Goal: Check status: Check status

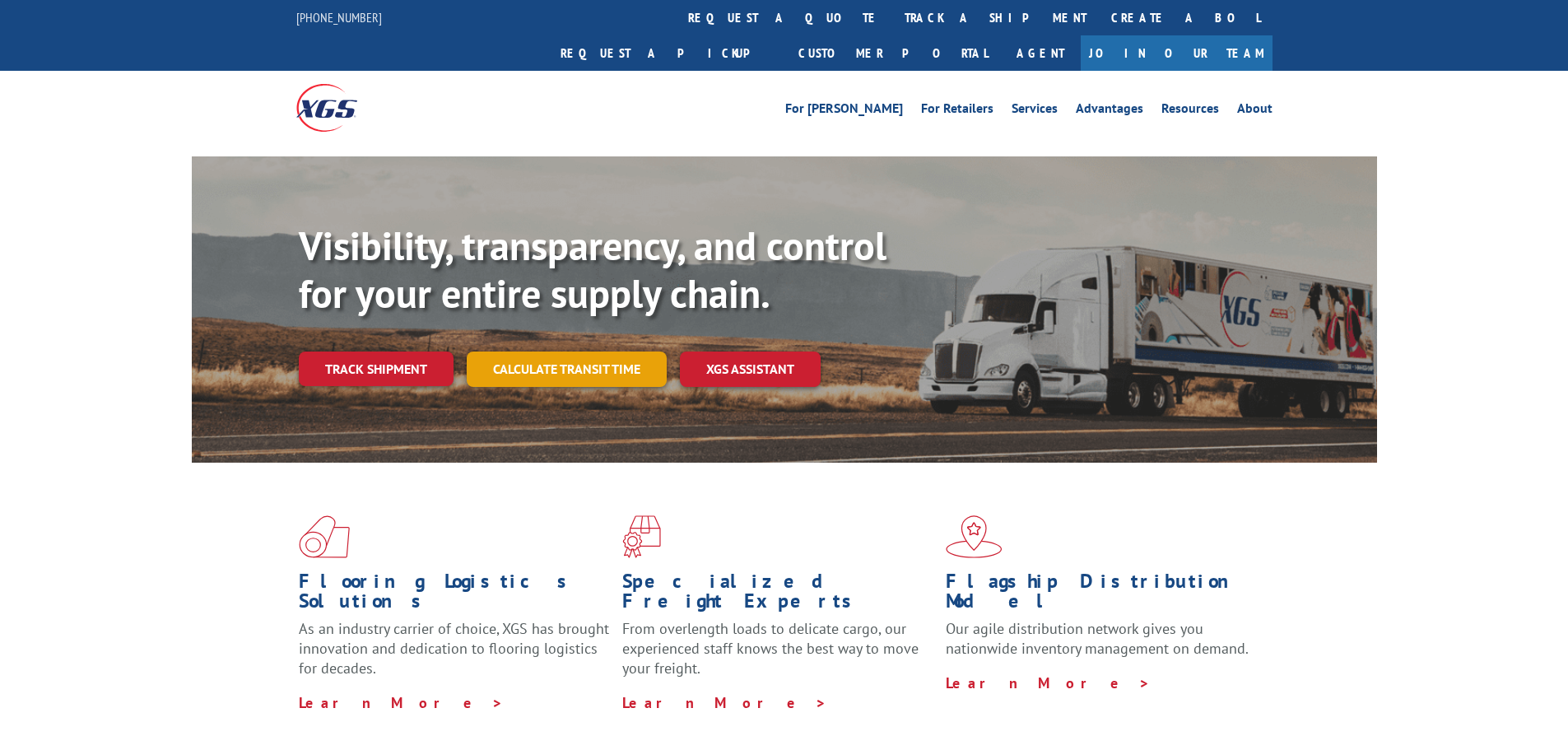
click at [571, 351] on link "Calculate transit time" at bounding box center [566, 369] width 200 height 35
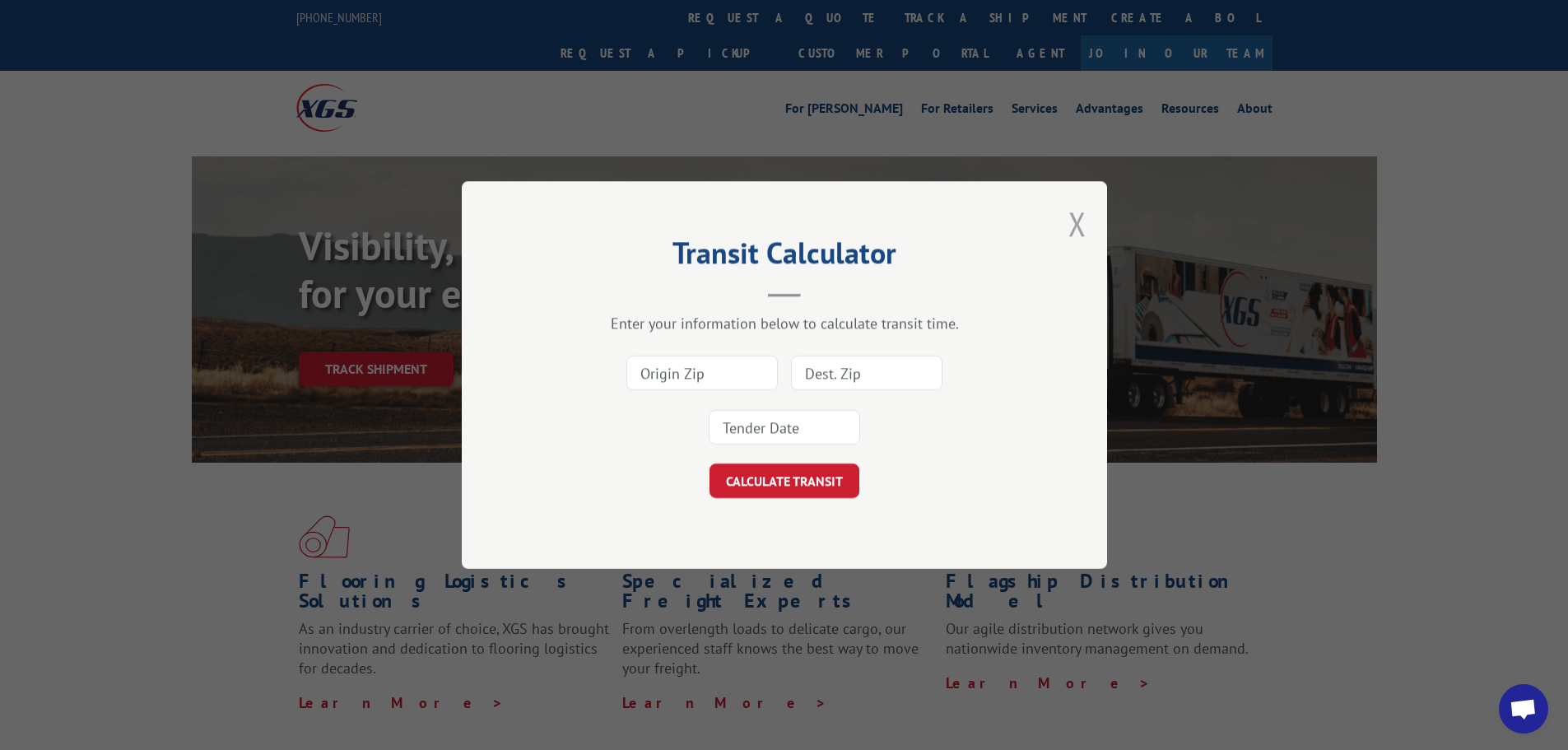
click at [1079, 214] on button "Close modal" at bounding box center [1077, 223] width 18 height 44
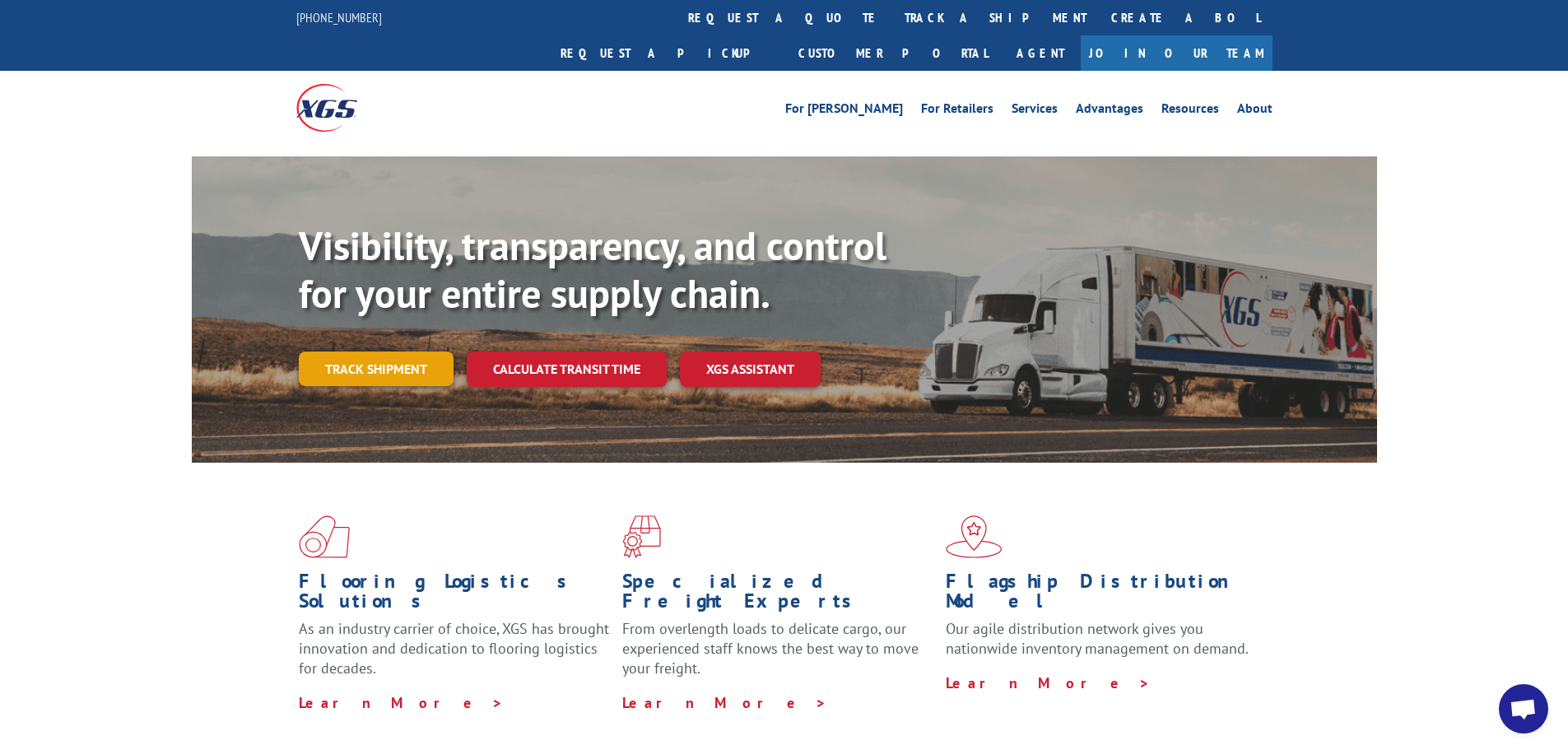
click at [416, 351] on link "Track shipment" at bounding box center [376, 368] width 155 height 34
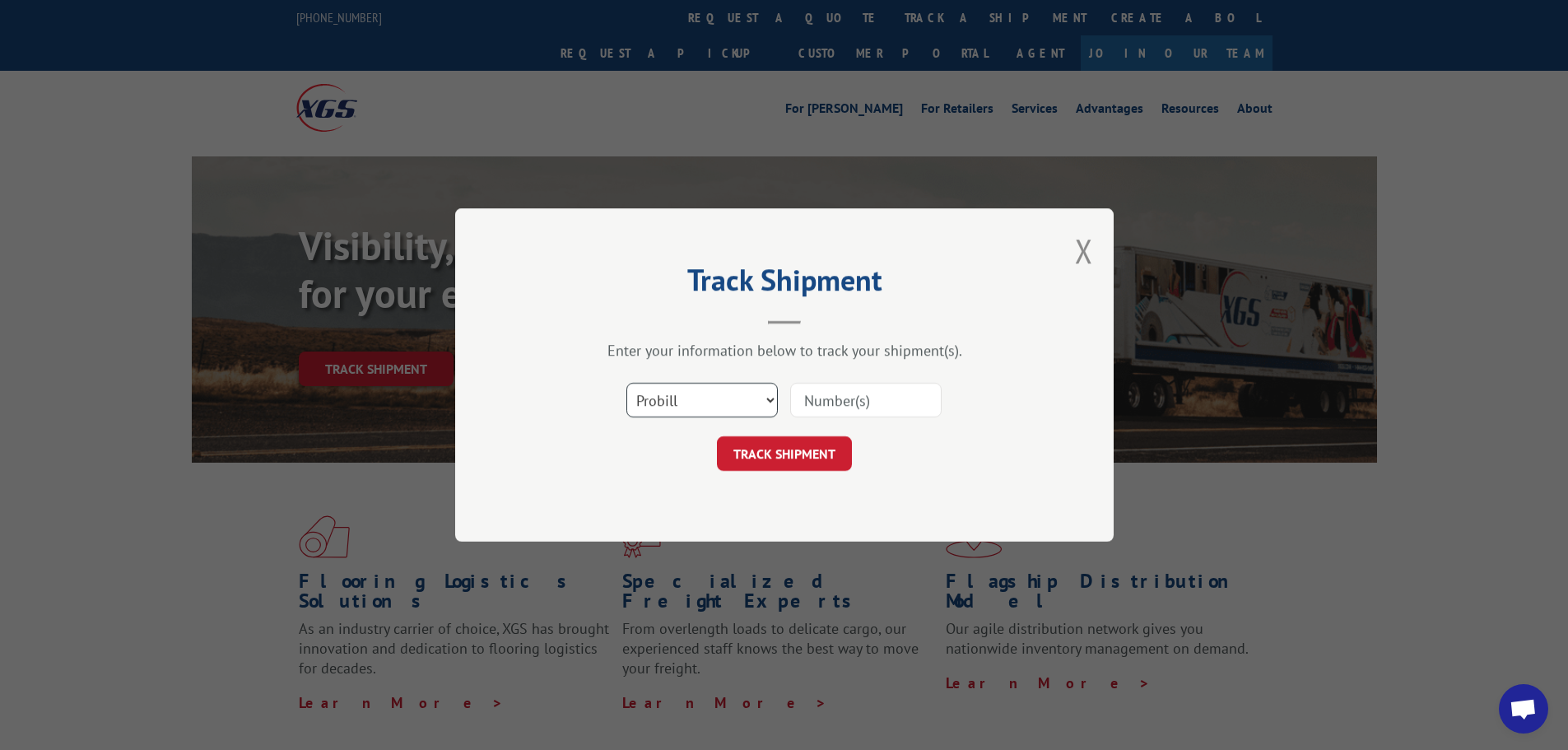
drag, startPoint x: 680, startPoint y: 403, endPoint x: 689, endPoint y: 403, distance: 9.0
click at [684, 403] on select "Select category... Probill BOL PO" at bounding box center [702, 400] width 152 height 34
select select "bol"
click at [626, 383] on select "Select category... Probill BOL PO" at bounding box center [702, 400] width 152 height 34
click at [835, 402] on input at bounding box center [866, 400] width 152 height 34
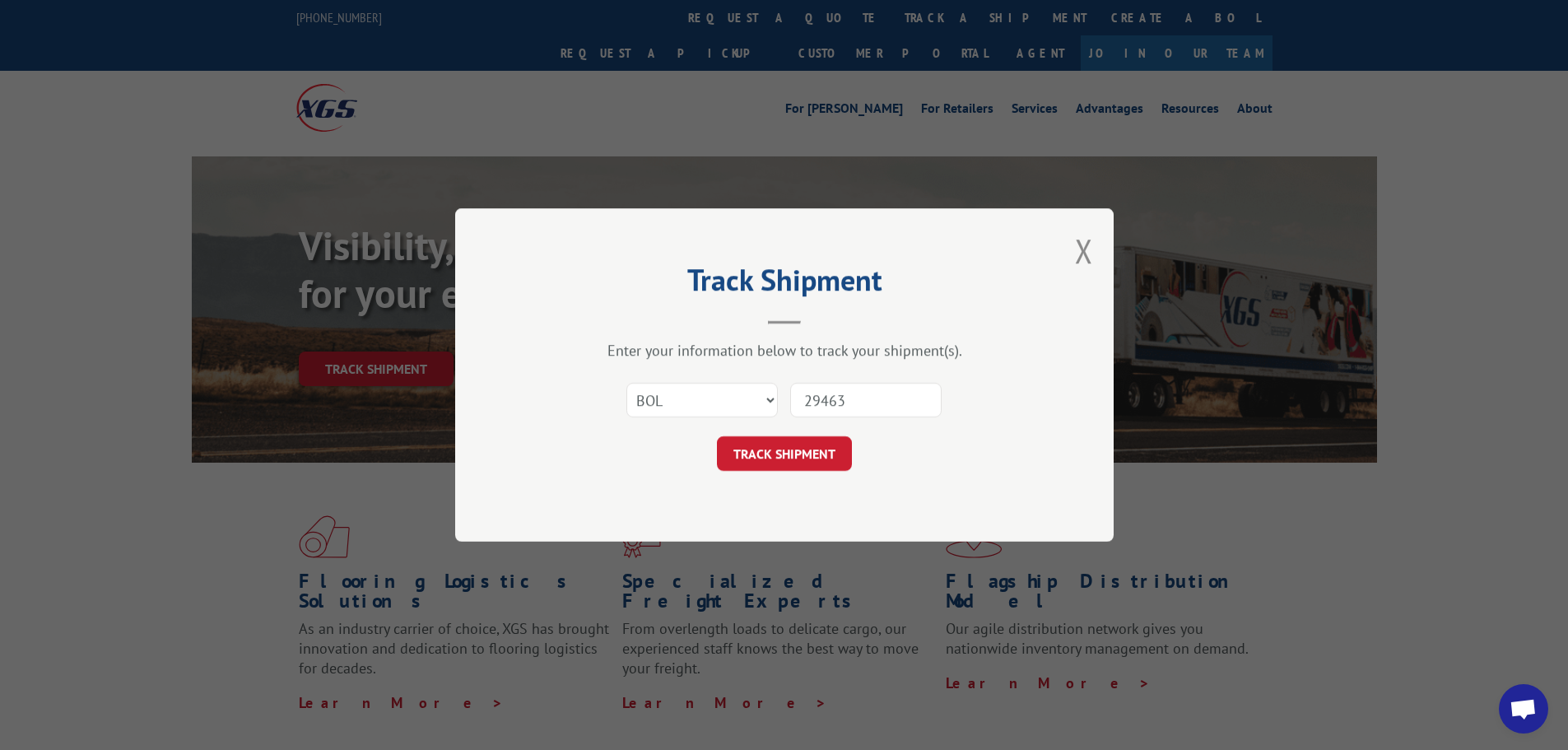
type input "294636"
click button "TRACK SHIPMENT" at bounding box center [784, 453] width 135 height 34
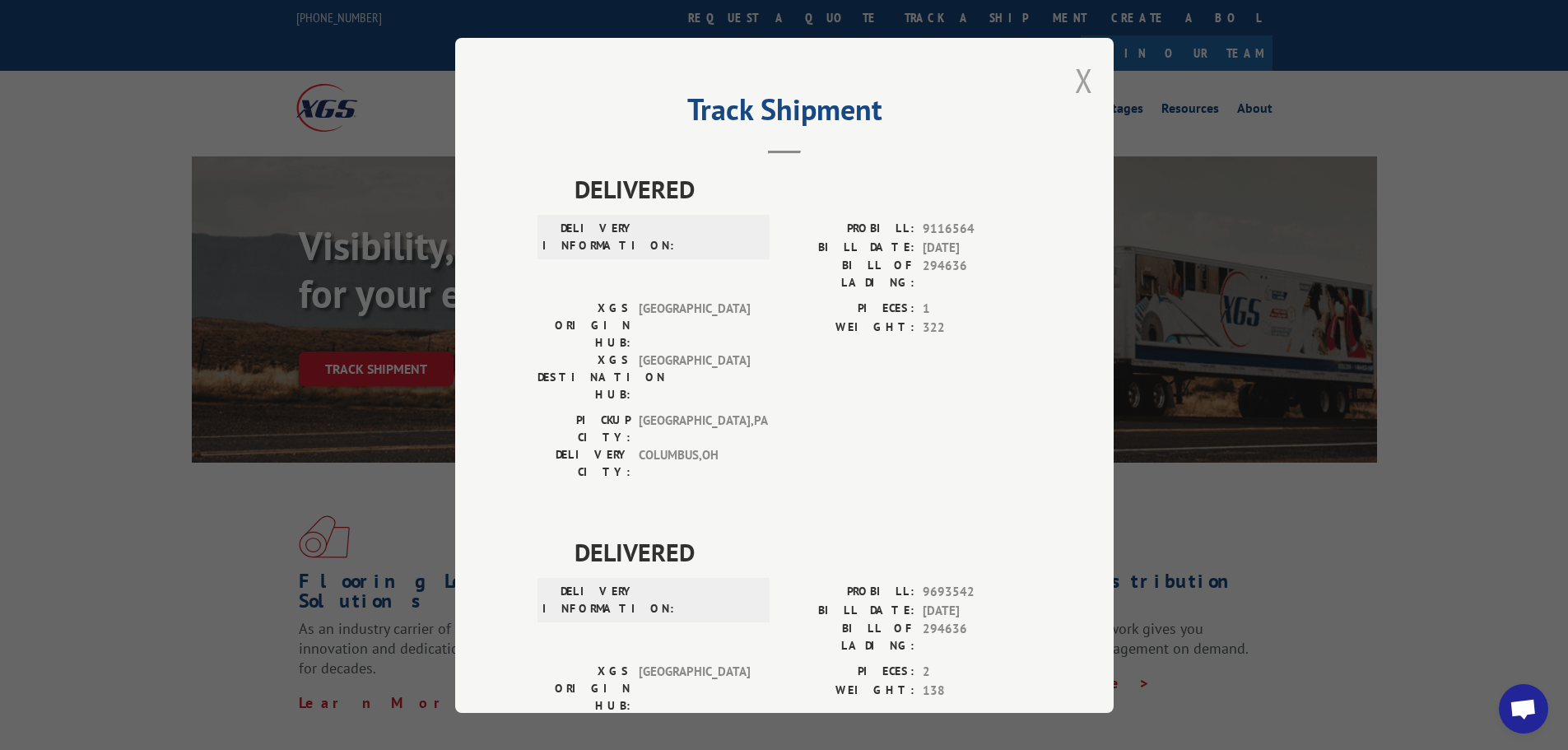
click at [1085, 81] on button "Close modal" at bounding box center [1084, 80] width 18 height 44
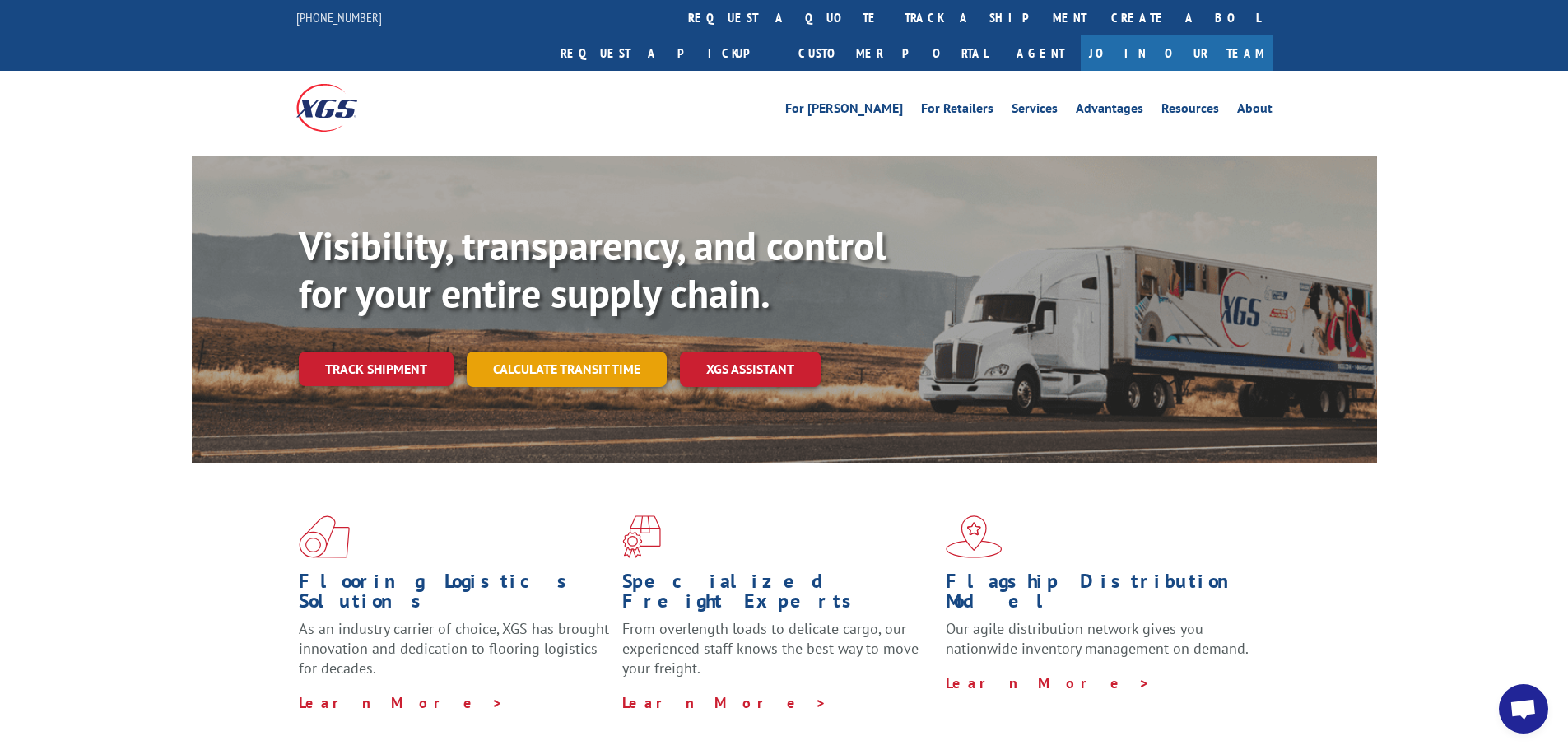
click at [576, 351] on link "Calculate transit time" at bounding box center [566, 369] width 200 height 35
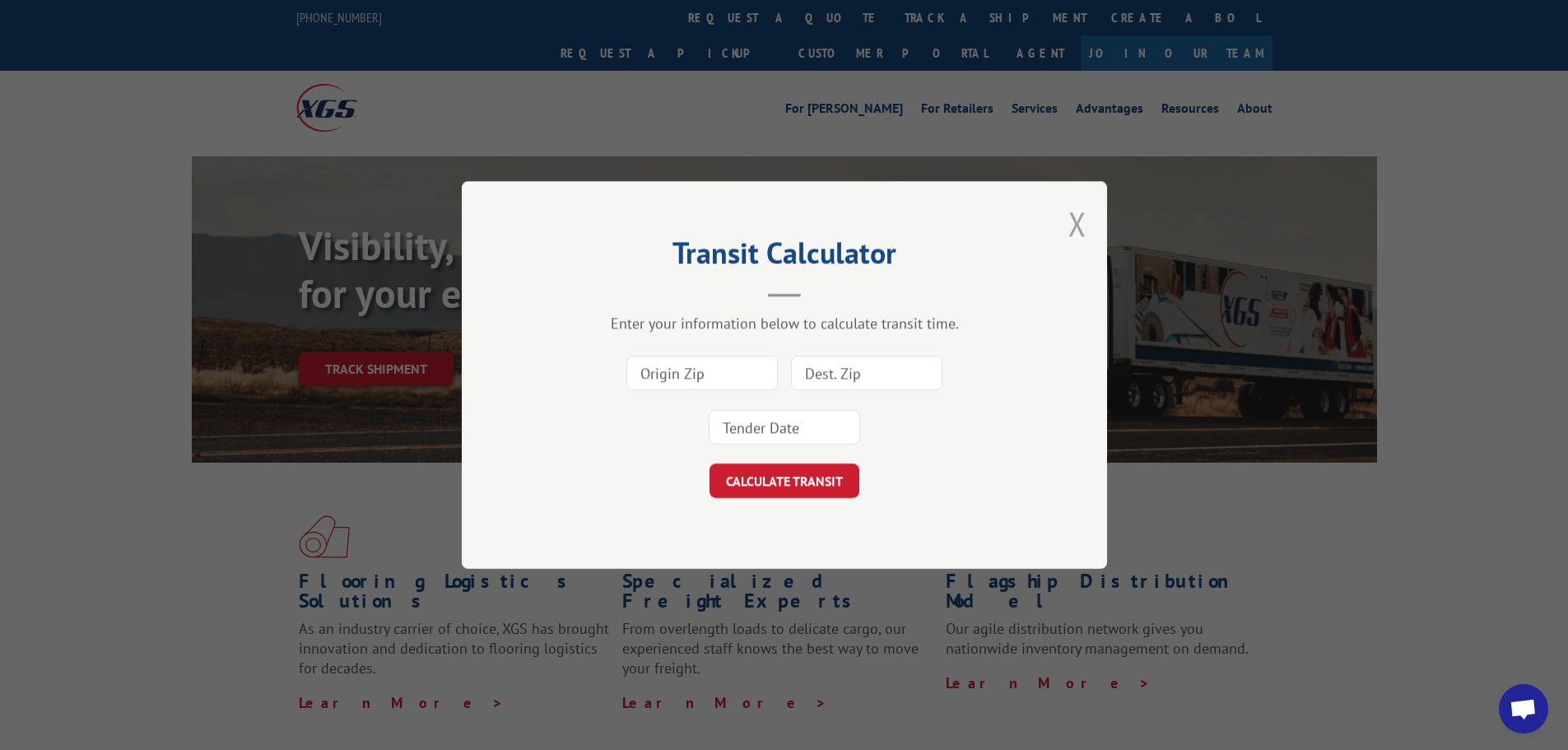
click at [1077, 224] on button "Close modal" at bounding box center [1077, 223] width 18 height 44
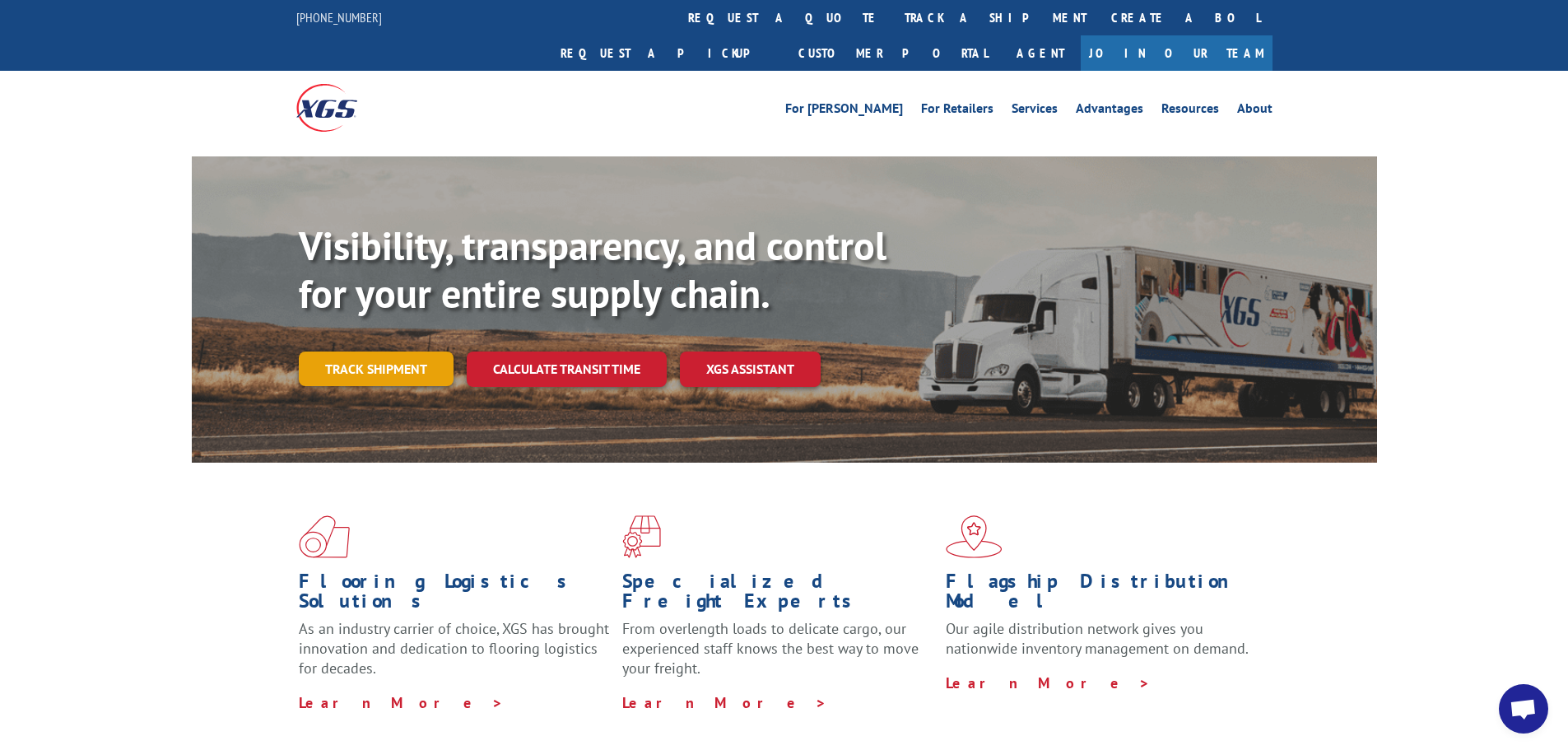
click at [407, 351] on link "Track shipment" at bounding box center [376, 368] width 155 height 34
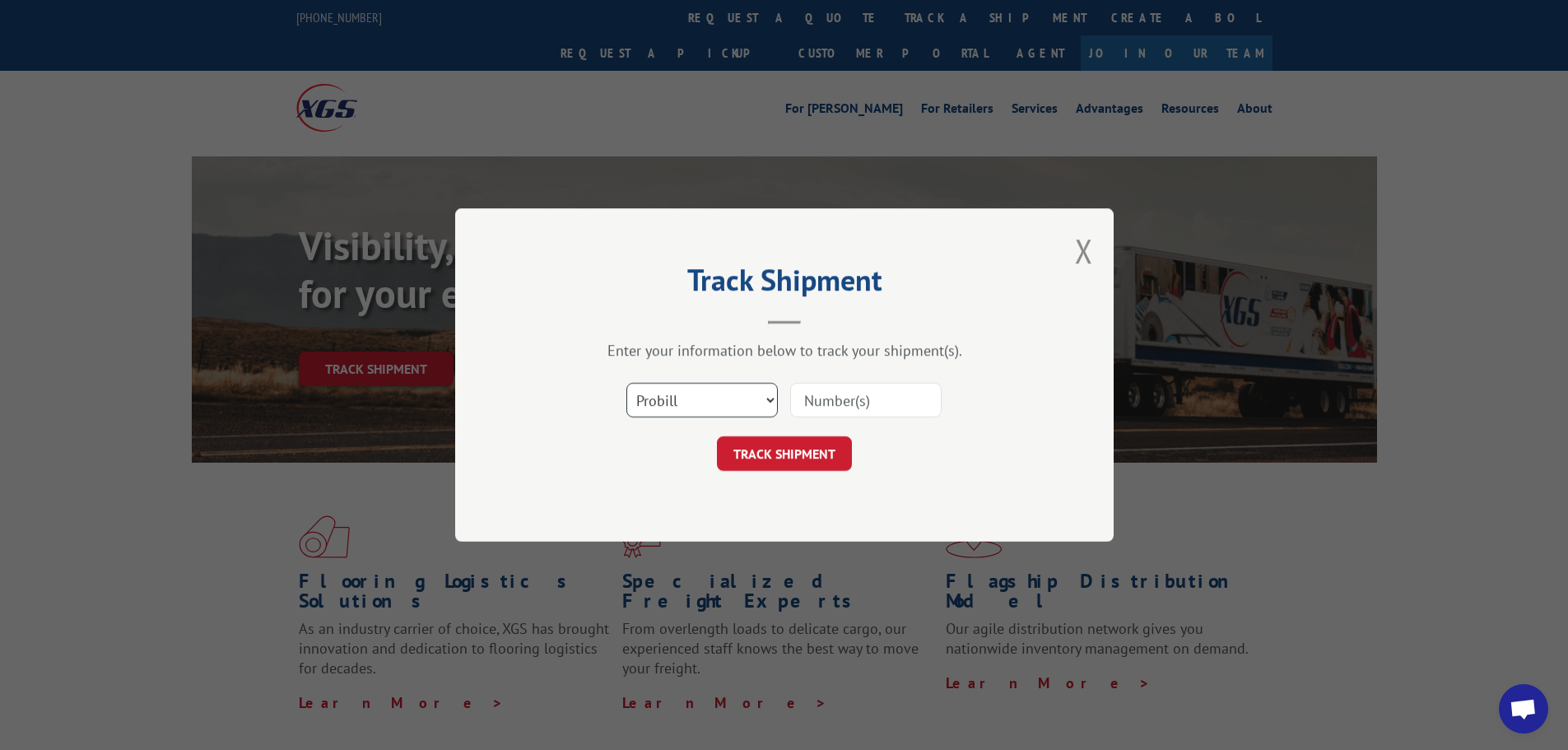
click at [675, 405] on select "Select category... Probill BOL PO" at bounding box center [702, 400] width 152 height 34
select select "po"
click at [626, 383] on select "Select category... Probill BOL PO" at bounding box center [702, 400] width 152 height 34
click at [836, 397] on input at bounding box center [866, 400] width 152 height 34
paste input "430150BENT."
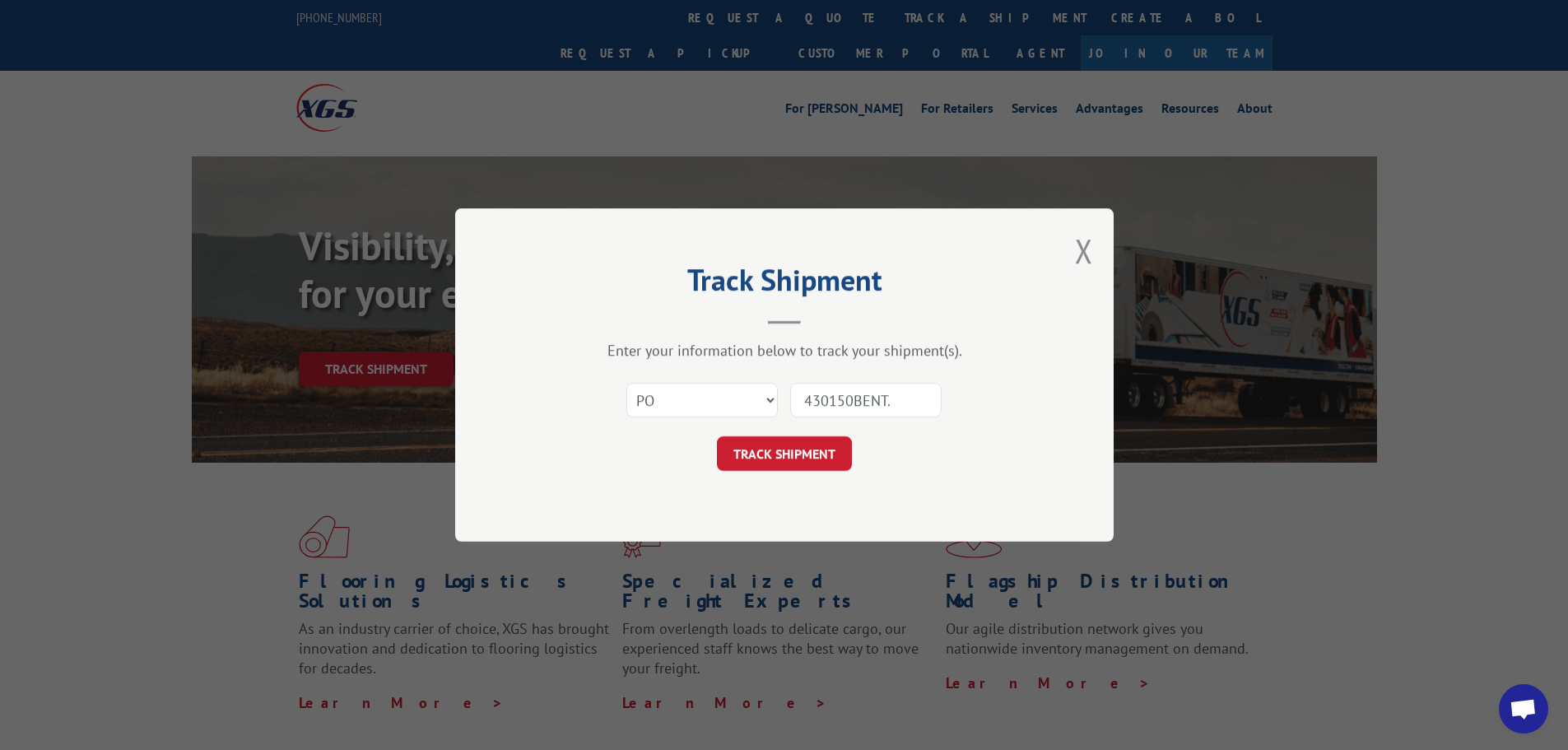
type input "430150BENT."
click at [770, 473] on div "Track Shipment Enter your information below to track your shipment(s). Select c…" at bounding box center [784, 375] width 659 height 334
click at [784, 438] on button "TRACK SHIPMENT" at bounding box center [784, 453] width 135 height 34
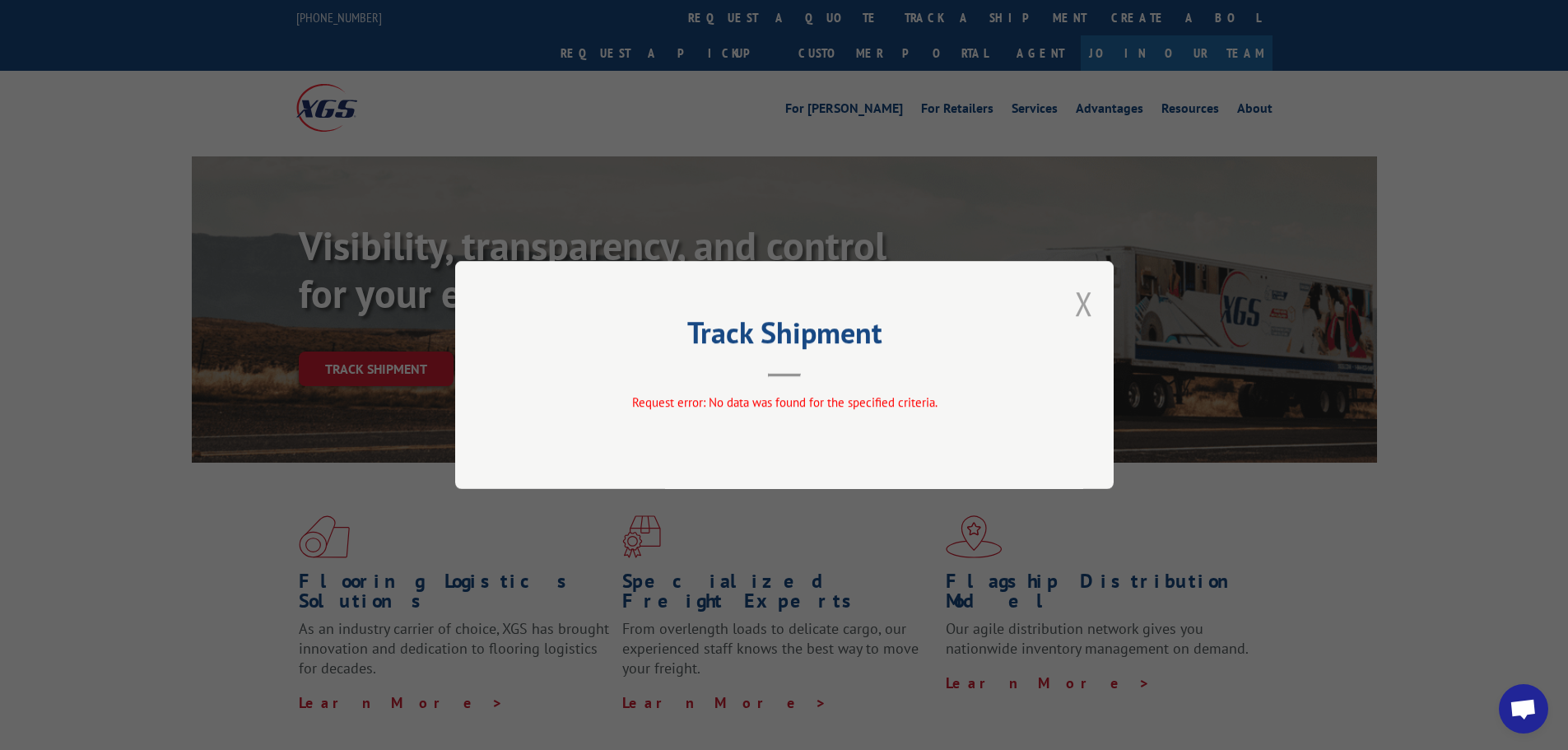
click at [1085, 301] on button "Close modal" at bounding box center [1084, 303] width 18 height 44
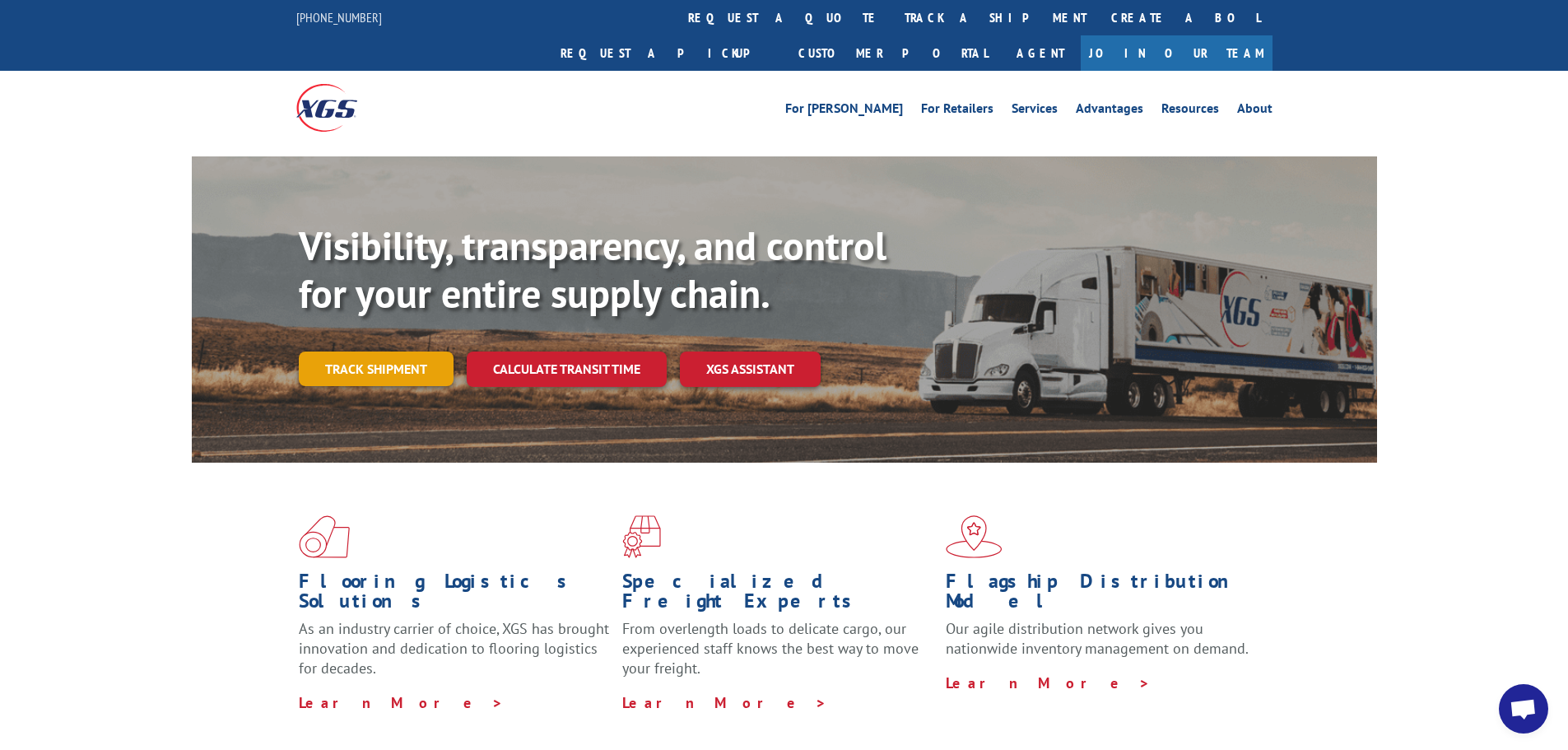
click at [419, 351] on link "Track shipment" at bounding box center [376, 368] width 155 height 34
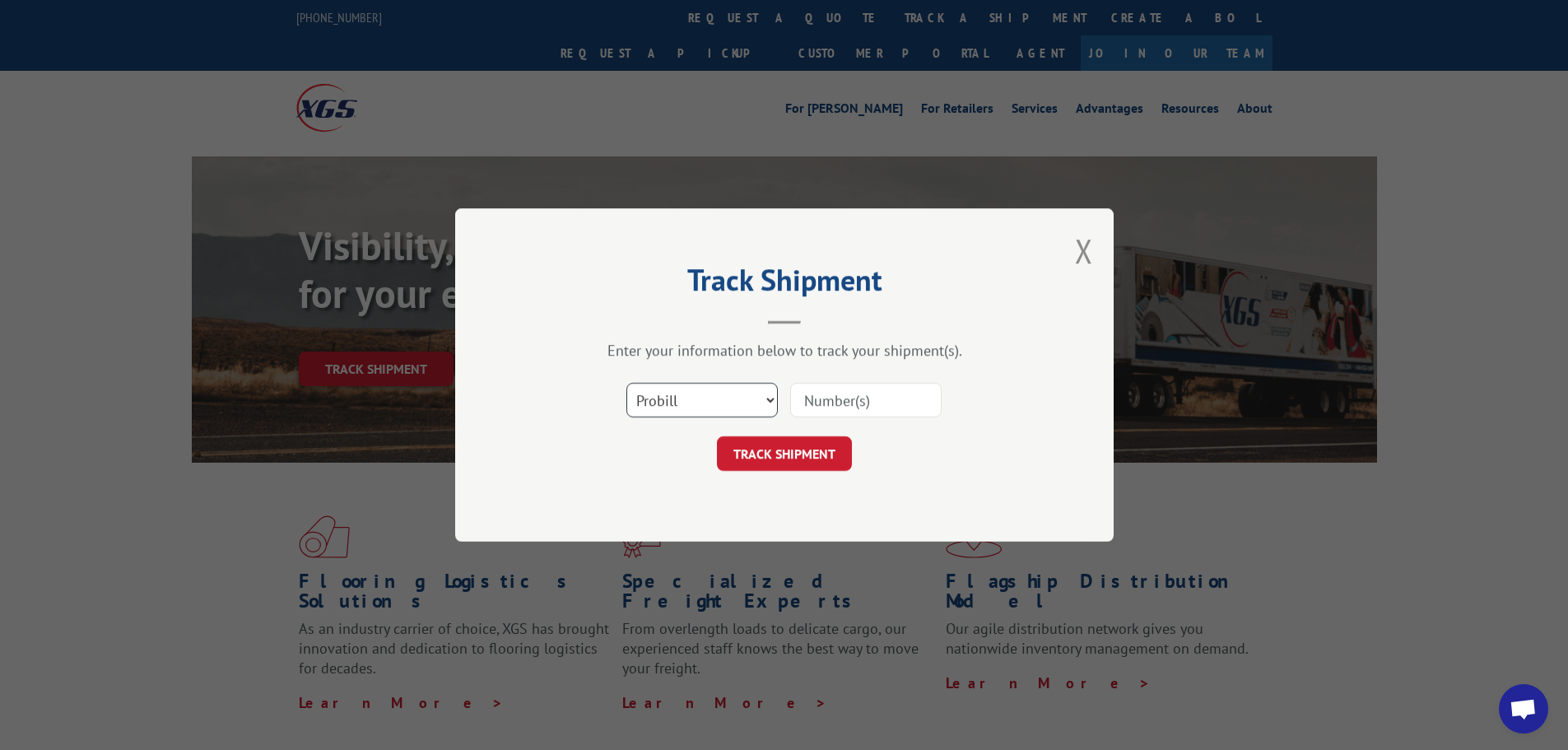
click at [668, 410] on select "Select category... Probill BOL PO" at bounding box center [702, 400] width 152 height 34
select select "bol"
click at [626, 383] on select "Select category... Probill BOL PO" at bounding box center [702, 400] width 152 height 34
drag, startPoint x: 855, startPoint y: 405, endPoint x: 858, endPoint y: 397, distance: 8.5
click at [855, 405] on input at bounding box center [866, 400] width 152 height 34
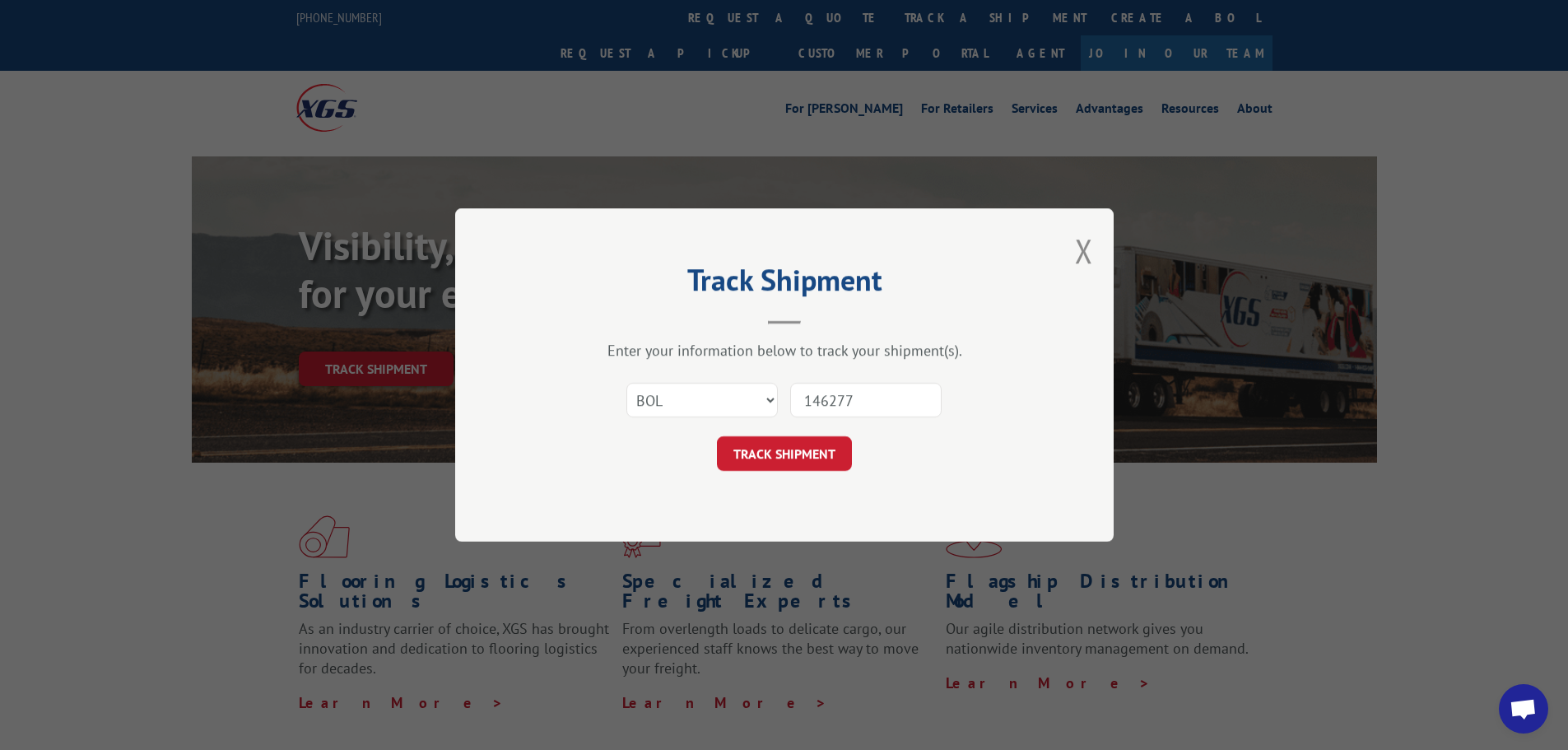
type input "1462771"
click button "TRACK SHIPMENT" at bounding box center [784, 453] width 135 height 34
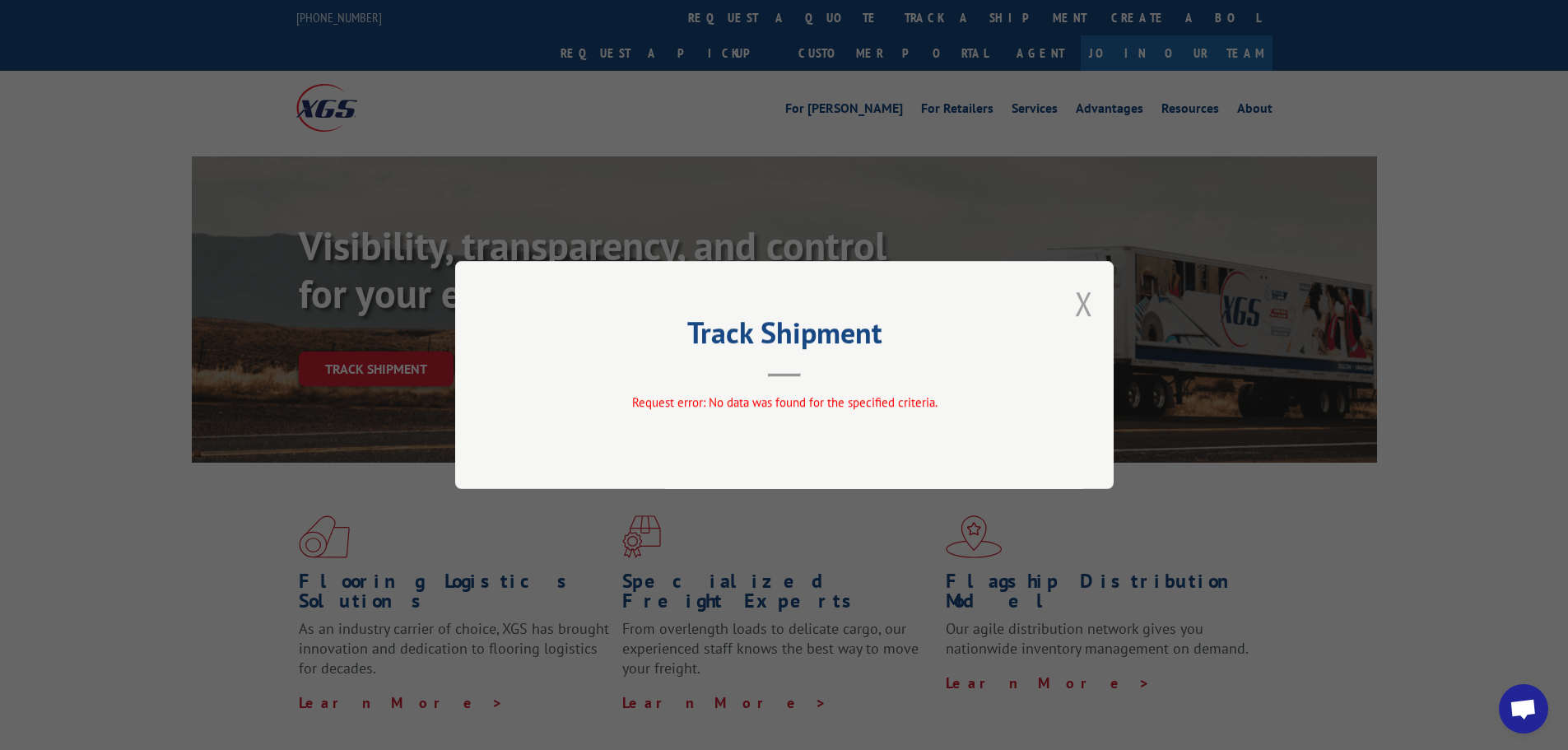
click at [1075, 302] on button "Close modal" at bounding box center [1084, 303] width 18 height 44
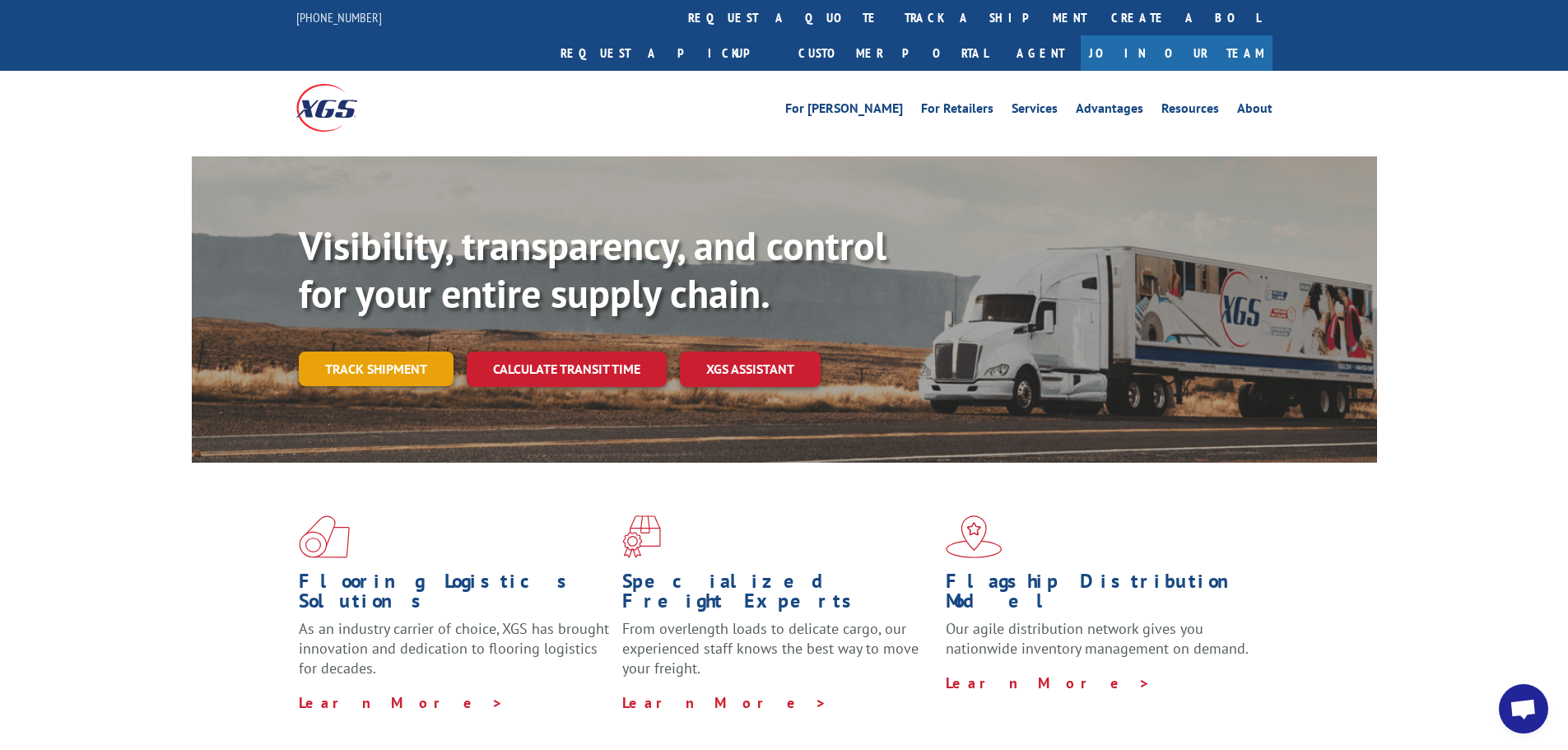
click at [413, 351] on link "Track shipment" at bounding box center [376, 368] width 155 height 34
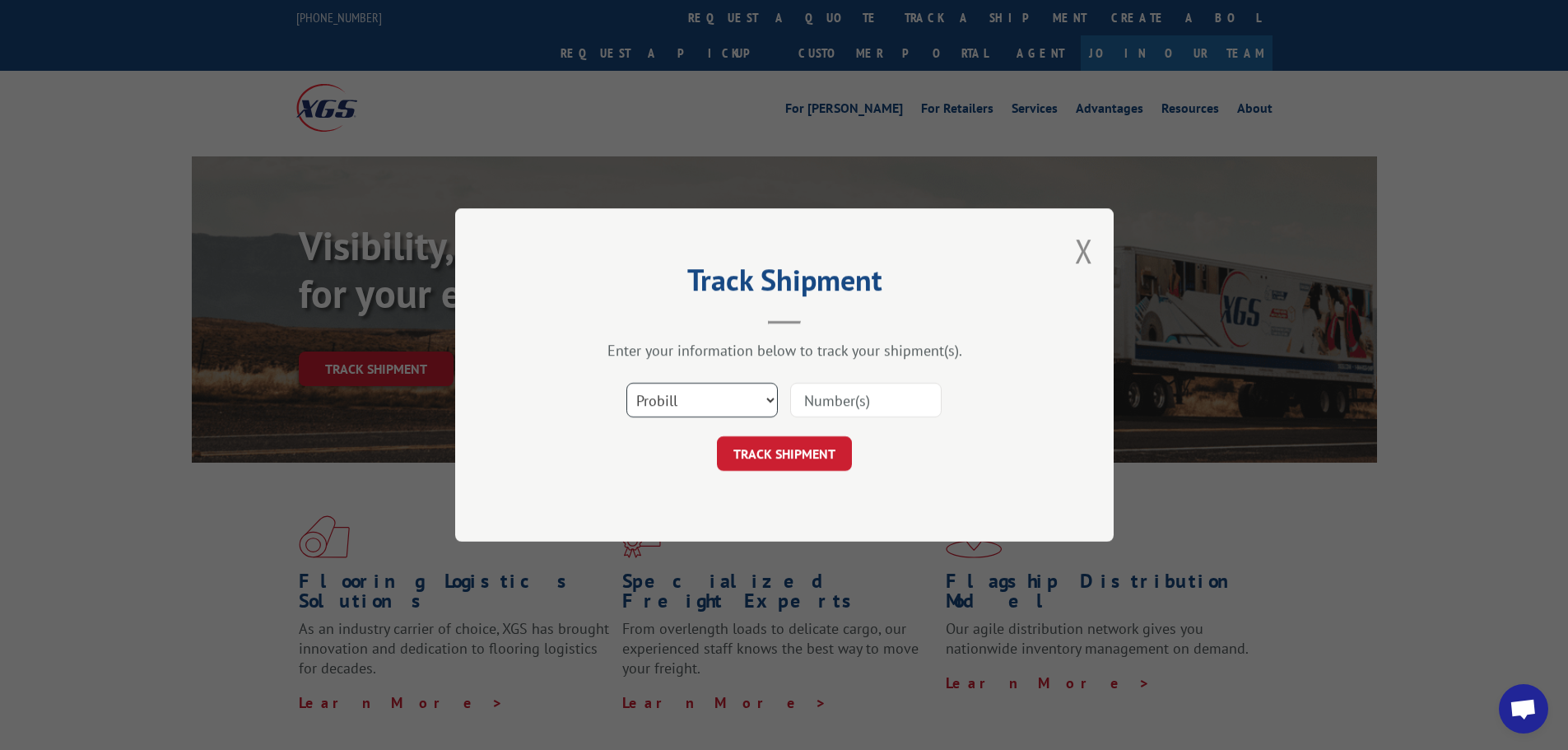
click at [674, 404] on select "Select category... Probill BOL PO" at bounding box center [702, 400] width 152 height 34
select select "po"
click at [626, 383] on select "Select category... Probill BOL PO" at bounding box center [702, 400] width 152 height 34
click at [845, 395] on input at bounding box center [866, 400] width 152 height 34
type input "1462771"
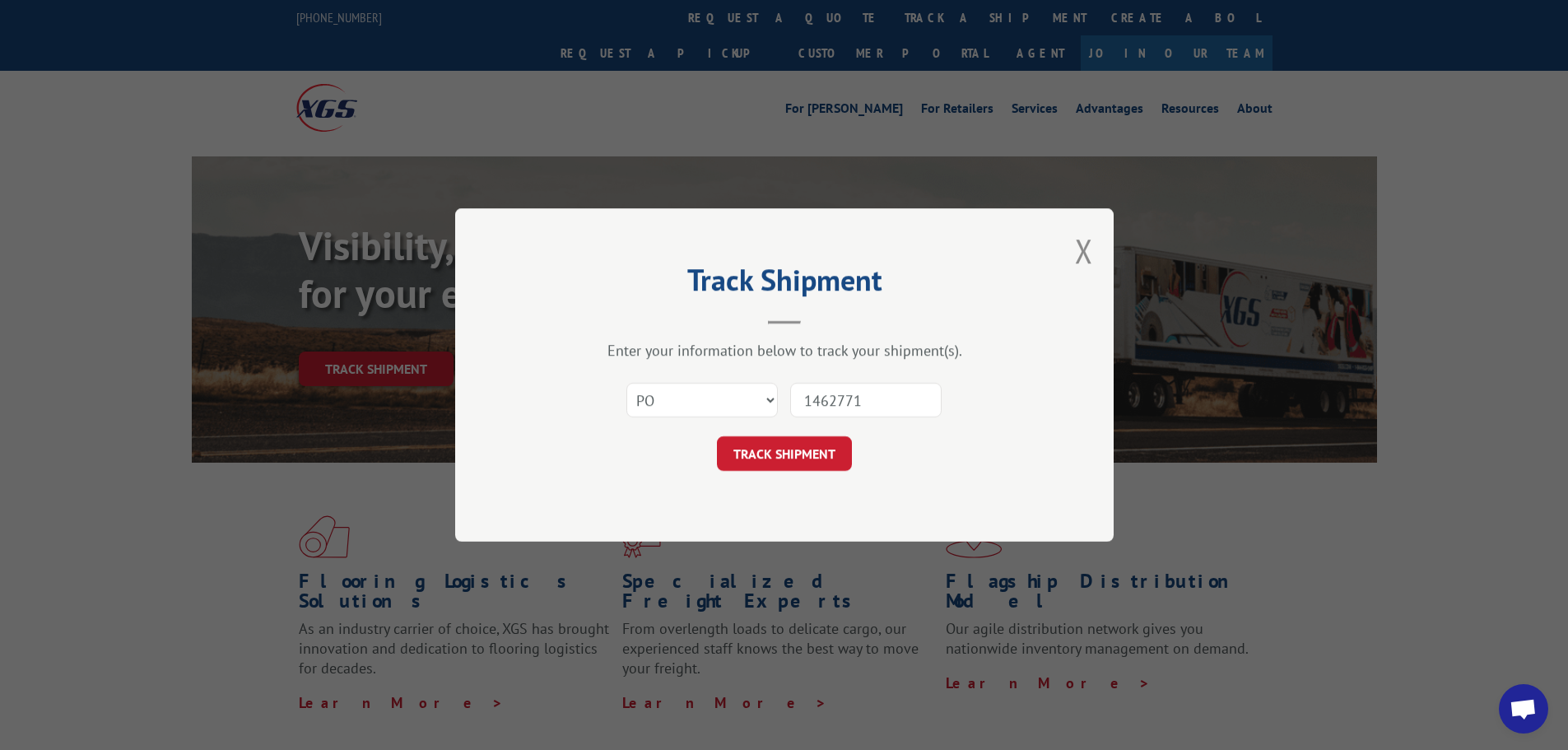
click button "TRACK SHIPMENT" at bounding box center [784, 453] width 135 height 34
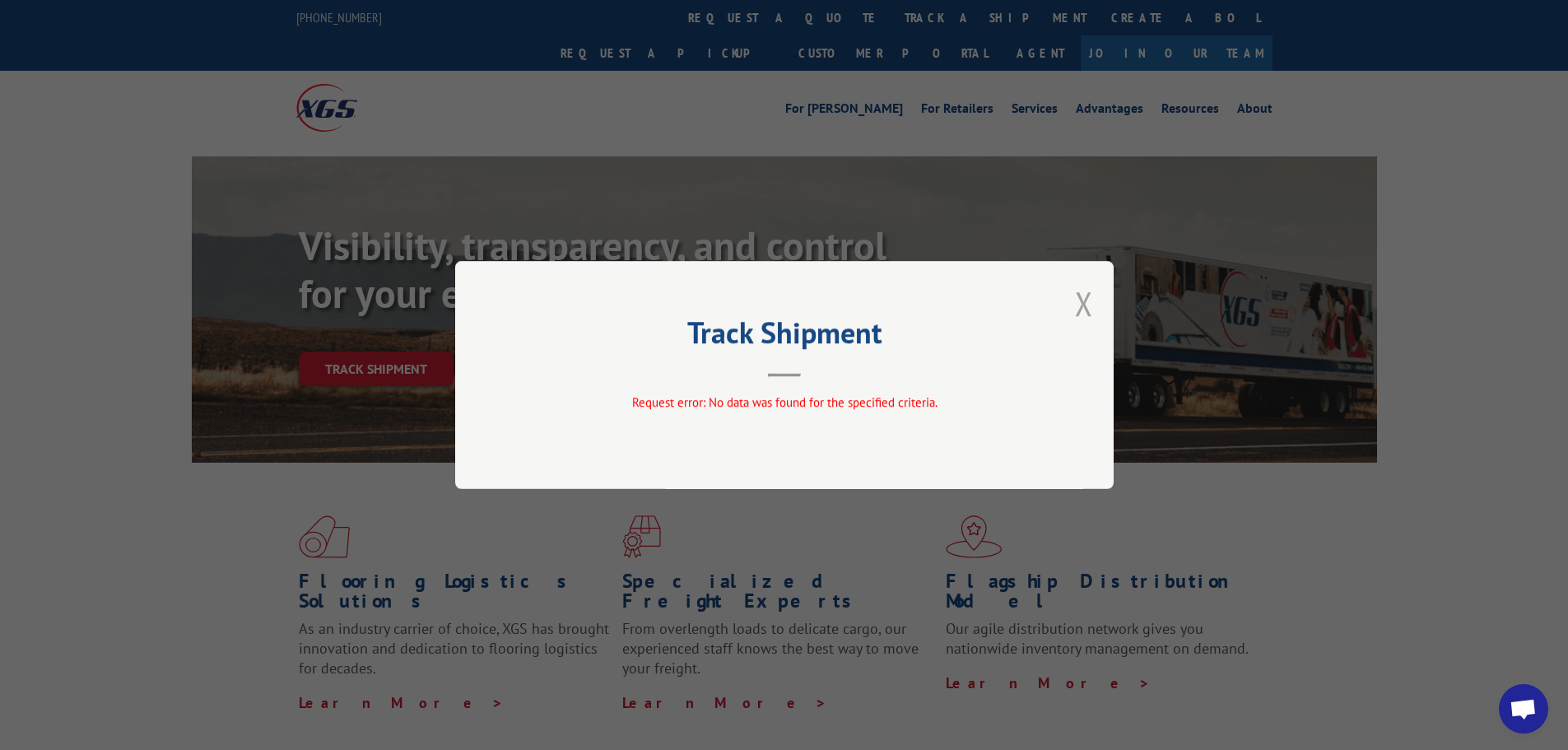
click at [1092, 300] on button "Close modal" at bounding box center [1084, 303] width 18 height 44
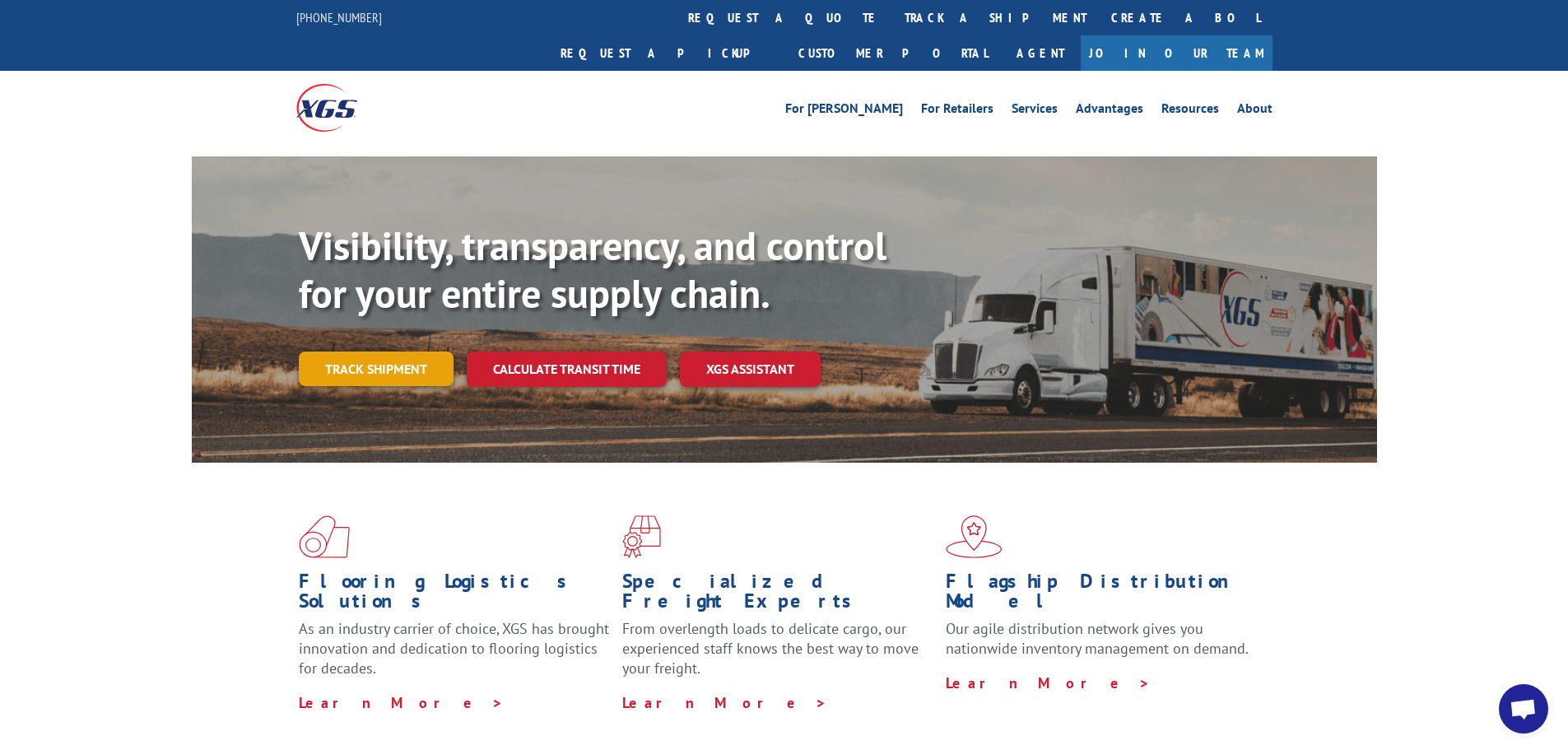
click at [397, 351] on link "Track shipment" at bounding box center [376, 368] width 155 height 34
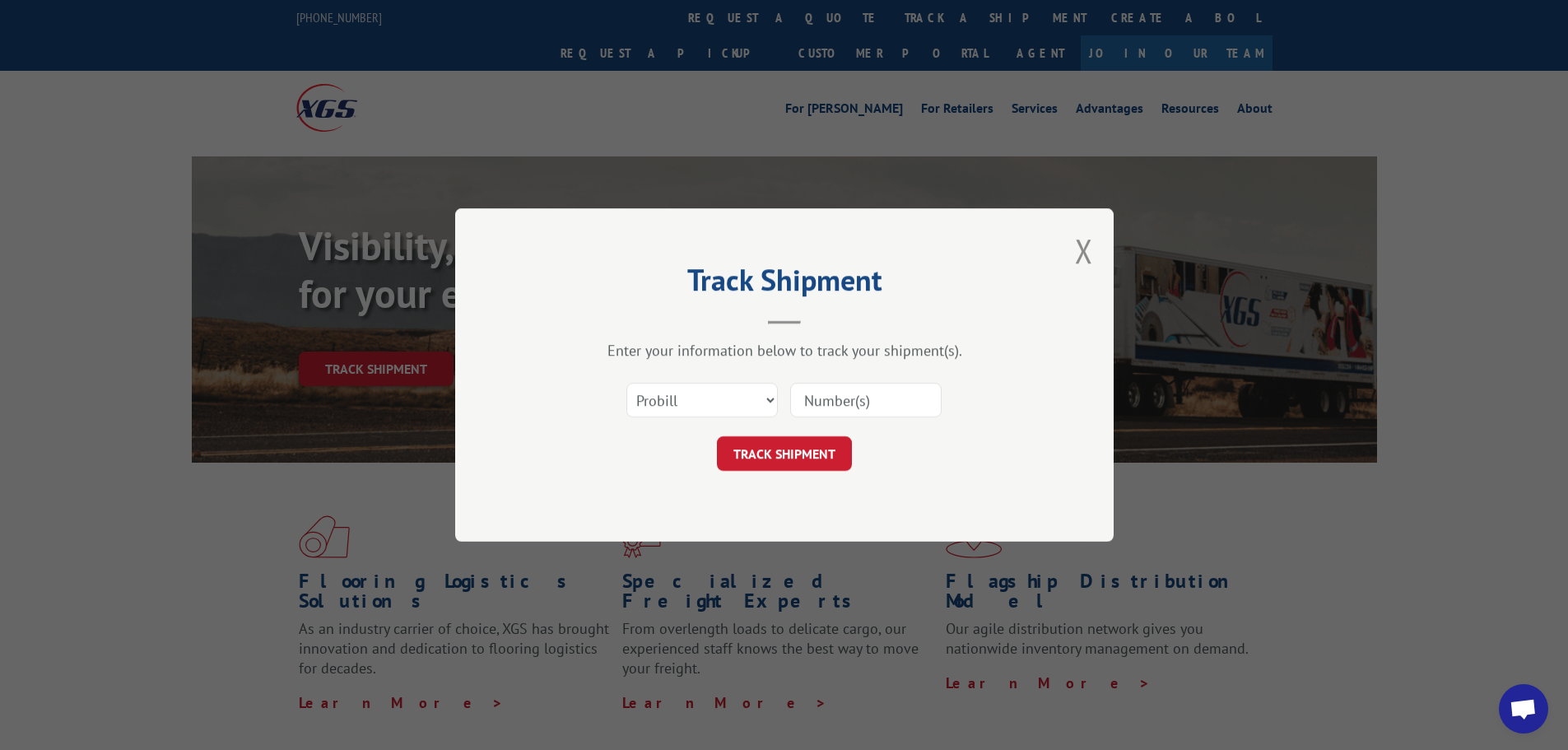
click at [854, 408] on input at bounding box center [866, 400] width 152 height 34
click at [719, 409] on select "Select category... Probill BOL PO" at bounding box center [702, 400] width 152 height 34
select select "bol"
click at [626, 383] on select "Select category... Probill BOL PO" at bounding box center [702, 400] width 152 height 34
click at [831, 405] on input at bounding box center [866, 400] width 152 height 34
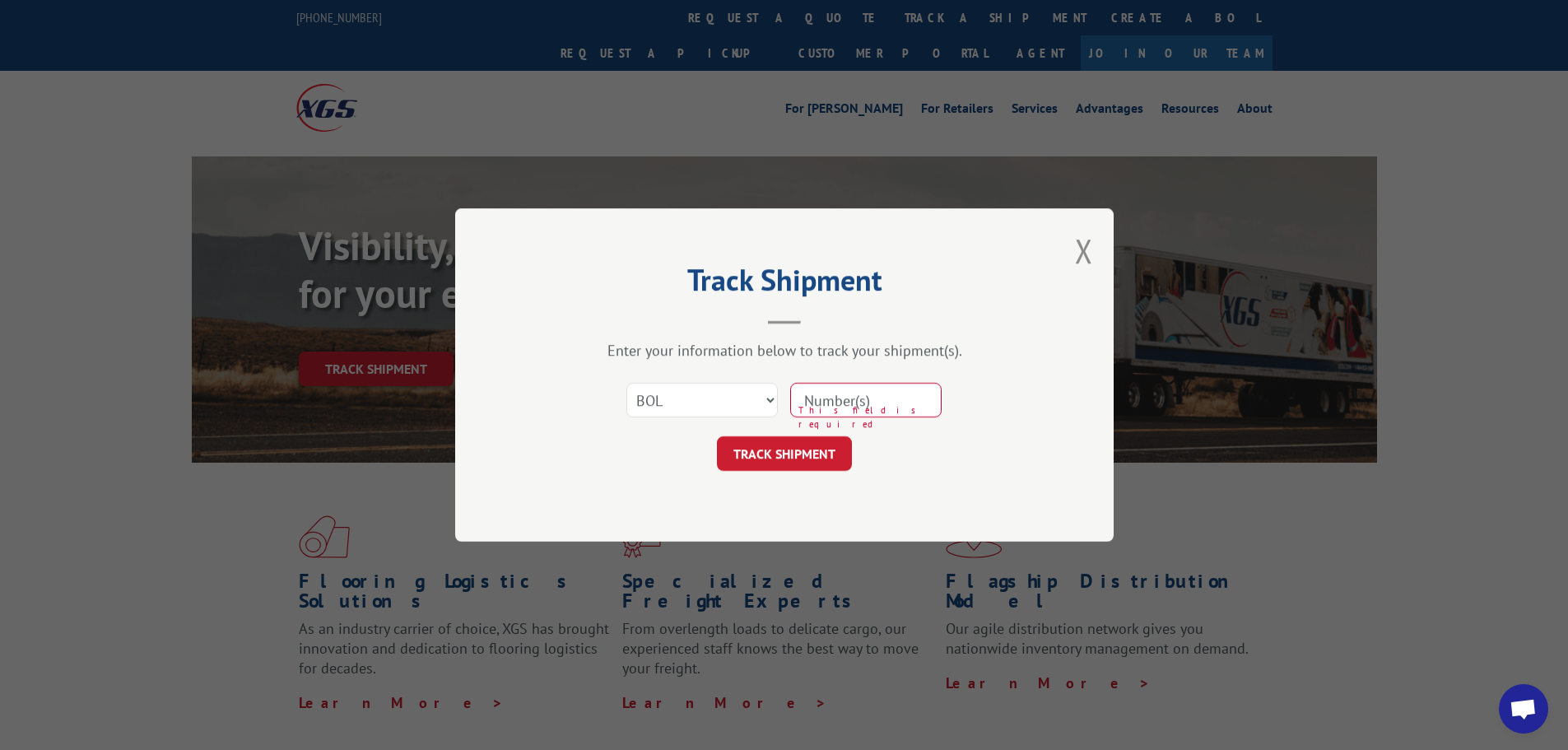
paste input "430150BENT."
type input "430150BENT."
click button "TRACK SHIPMENT" at bounding box center [784, 453] width 135 height 34
